Goal: Information Seeking & Learning: Learn about a topic

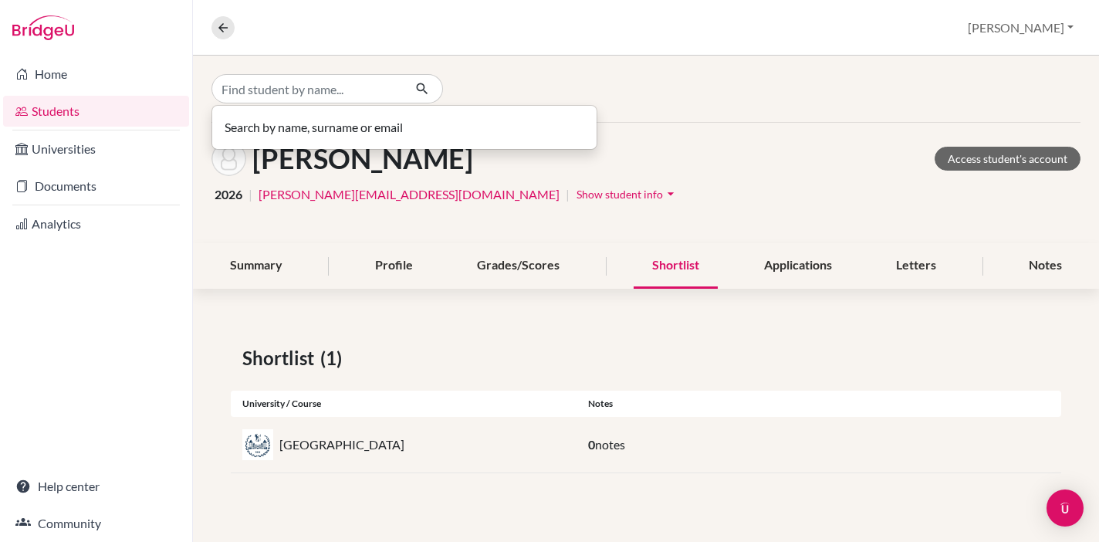
click at [351, 93] on input "Find student by name..." at bounding box center [307, 88] width 191 height 29
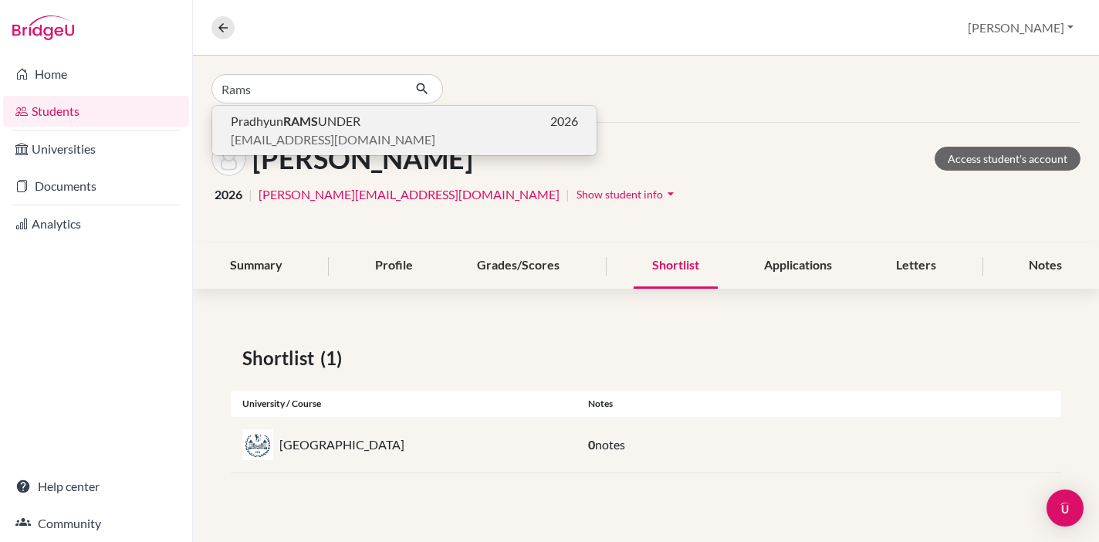
type input "Rams"
click at [320, 117] on span "Pradhyun RAMS UNDER" at bounding box center [296, 121] width 130 height 19
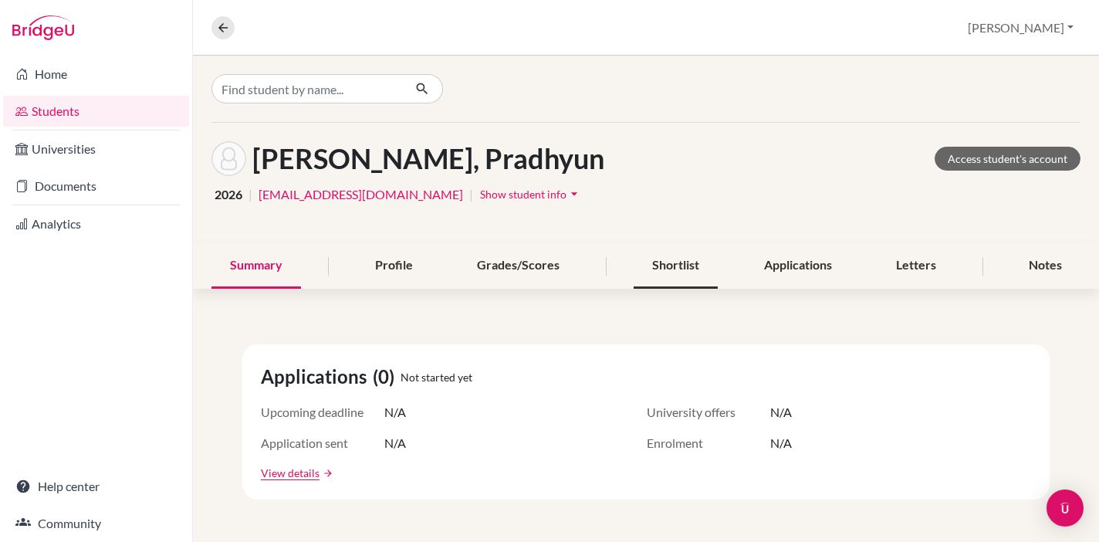
click at [680, 270] on div "Shortlist" at bounding box center [676, 266] width 84 height 46
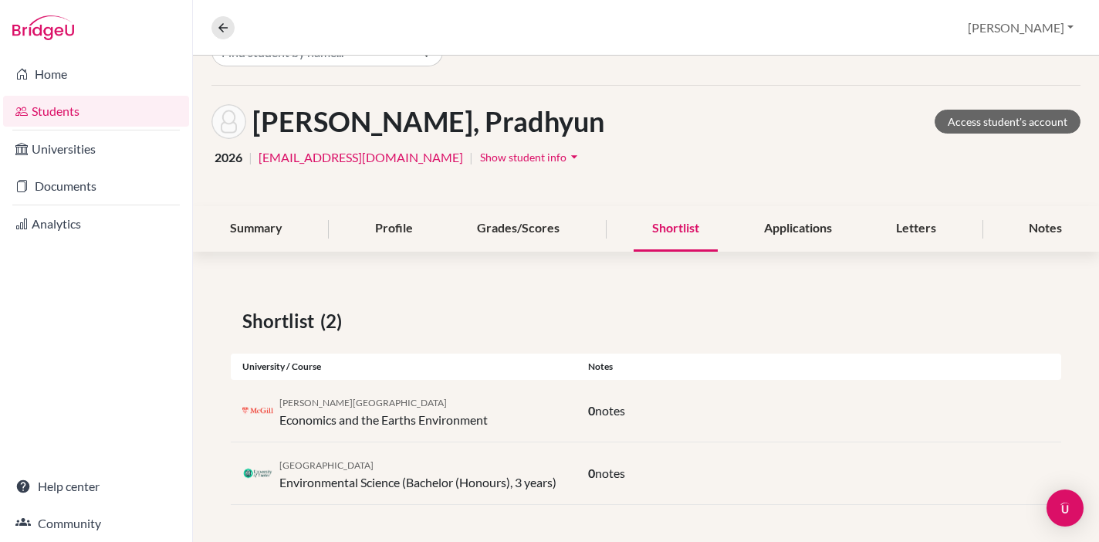
scroll to position [37, 0]
click at [327, 480] on div "University of Exeter Environmental Science (Bachelor (Honours), 3 years)" at bounding box center [417, 473] width 277 height 37
